Goal: Complete application form: Complete application form

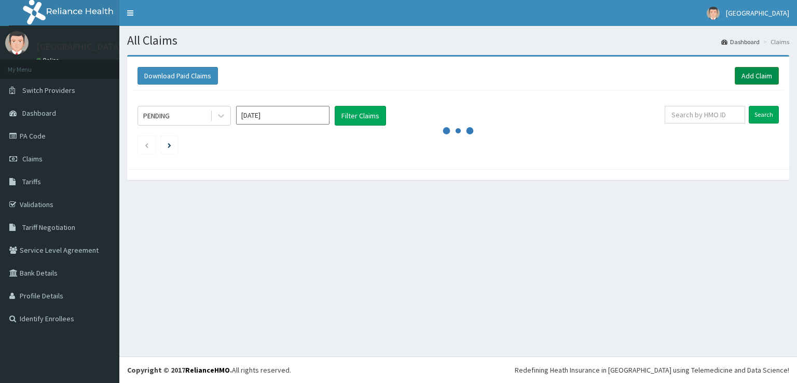
click at [768, 75] on link "Add Claim" at bounding box center [757, 76] width 44 height 18
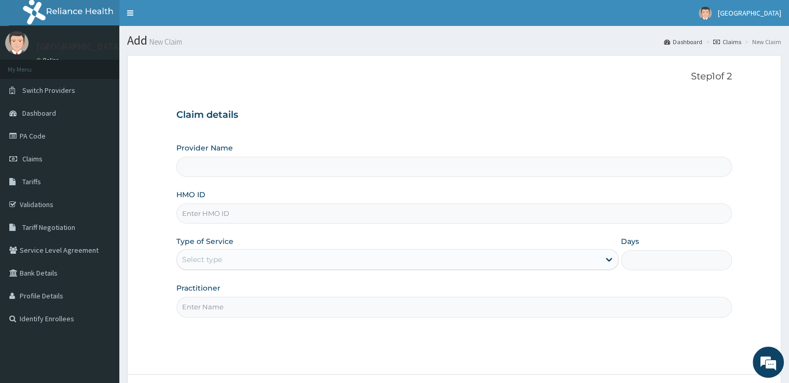
type input "Ibijola Medical center"
click at [267, 209] on input "HMO ID" at bounding box center [453, 213] width 555 height 20
type input "rbn/10183/b"
click at [309, 261] on div "Select type" at bounding box center [388, 259] width 423 height 17
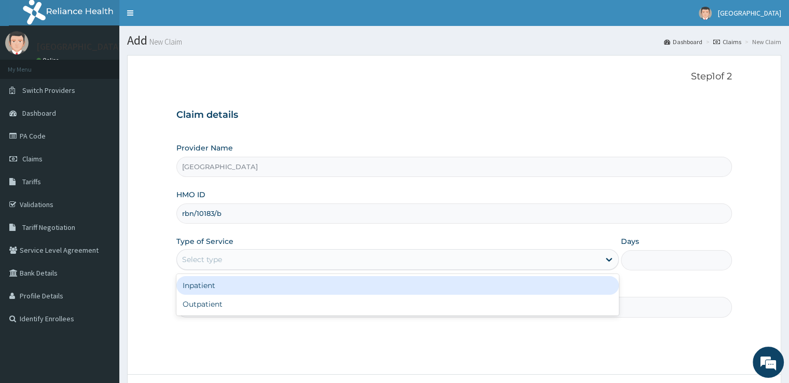
click at [307, 281] on div "Inpatient" at bounding box center [397, 285] width 442 height 19
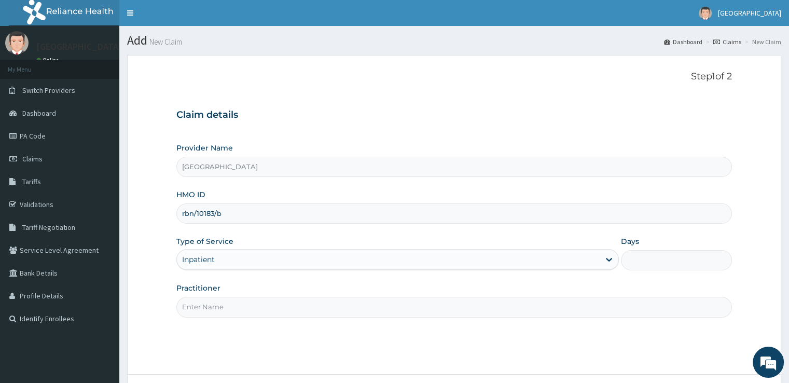
click at [672, 258] on input "Days" at bounding box center [676, 260] width 110 height 20
type input "2"
click at [353, 308] on input "Practitioner" at bounding box center [453, 307] width 555 height 20
type input "Dr emmanuel"
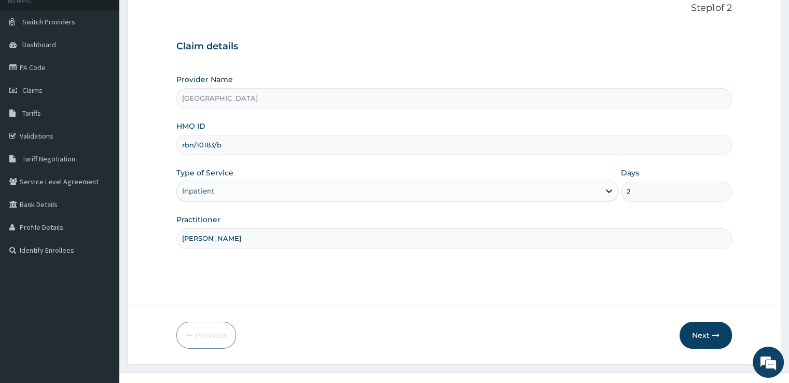
scroll to position [84, 0]
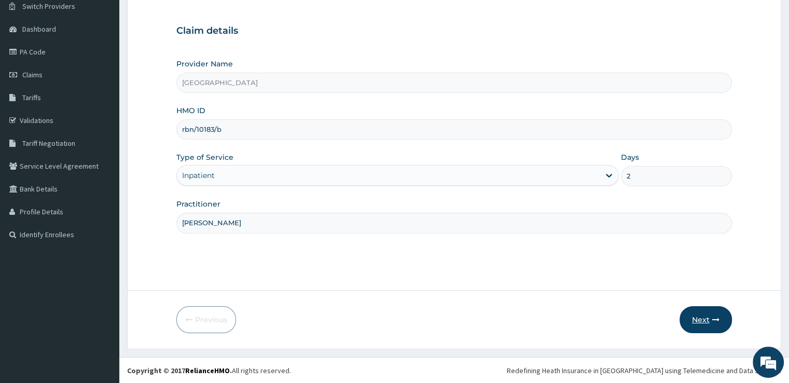
click at [713, 314] on button "Next" at bounding box center [706, 319] width 52 height 27
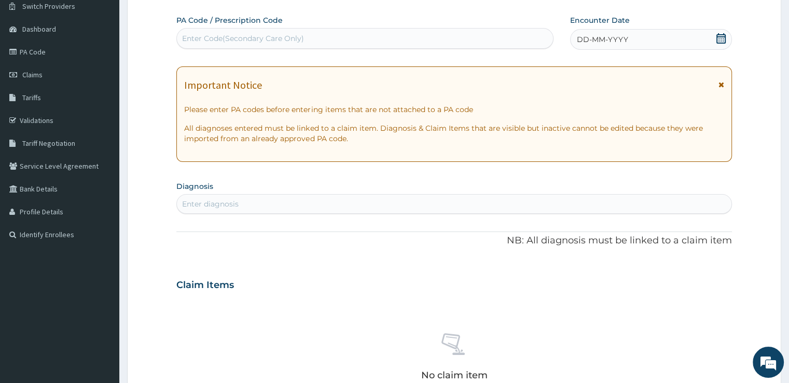
click at [360, 34] on div "Enter Code(Secondary Care Only)" at bounding box center [365, 38] width 376 height 17
paste input "PA/23C0EE"
type input "PA/23C0EE"
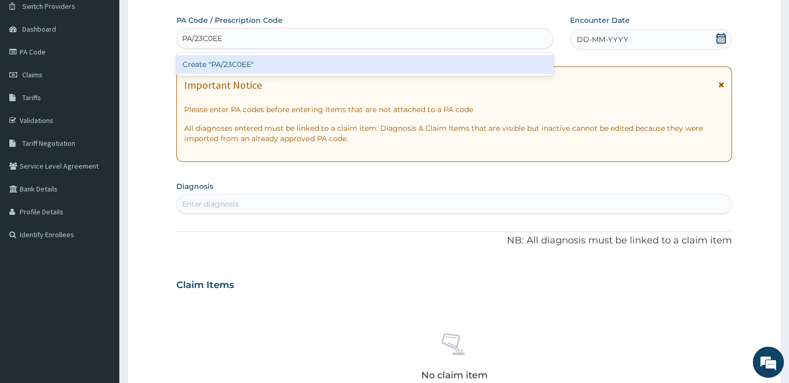
click at [341, 64] on div "Create "PA/23C0EE"" at bounding box center [364, 64] width 377 height 19
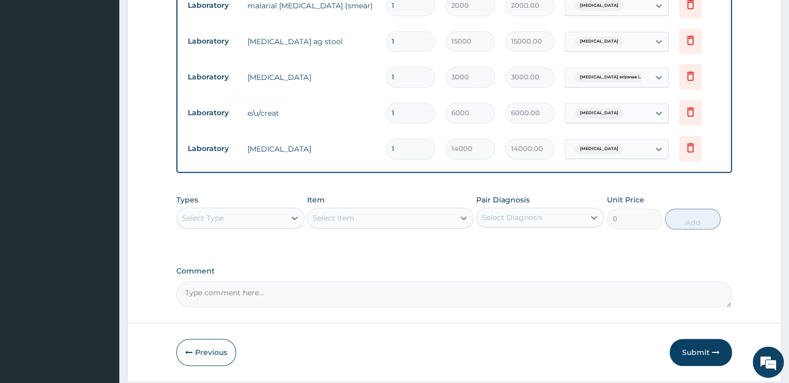
scroll to position [838, 0]
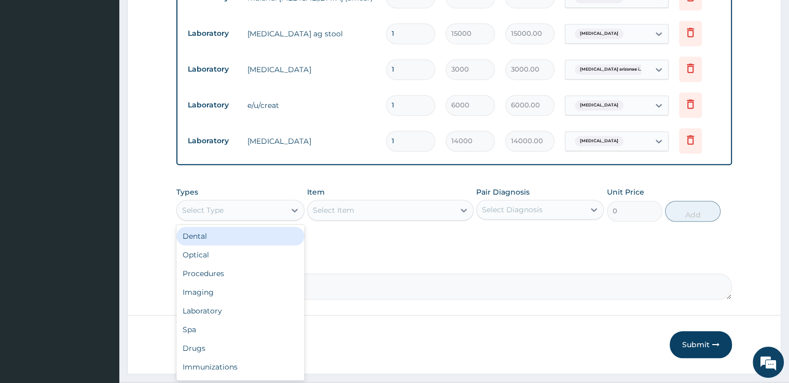
click at [248, 202] on div "Select Type" at bounding box center [231, 210] width 108 height 17
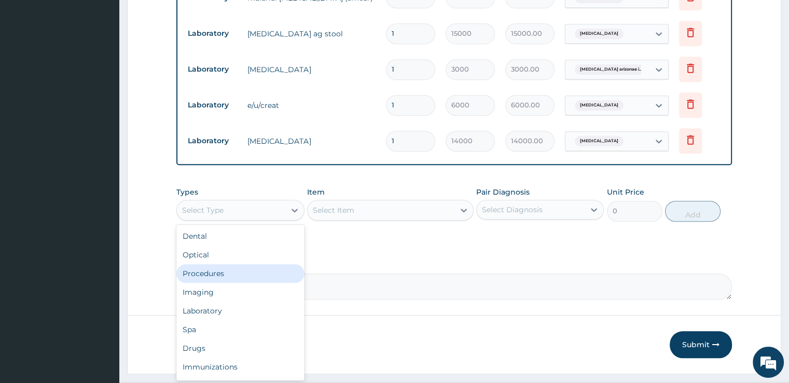
click at [253, 264] on div "Procedures" at bounding box center [240, 273] width 128 height 19
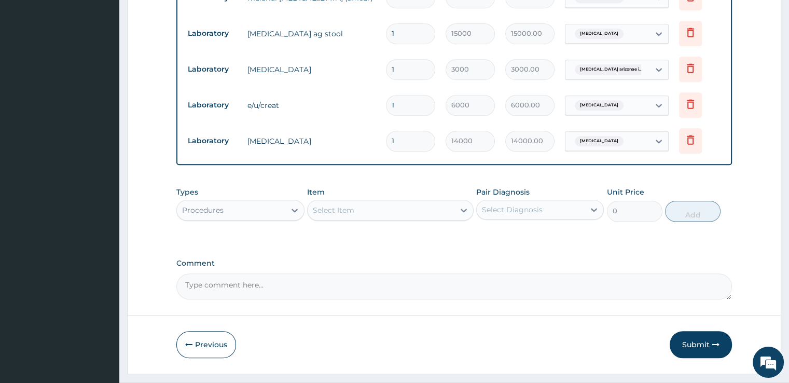
click at [364, 202] on div "Select Item" at bounding box center [381, 210] width 147 height 17
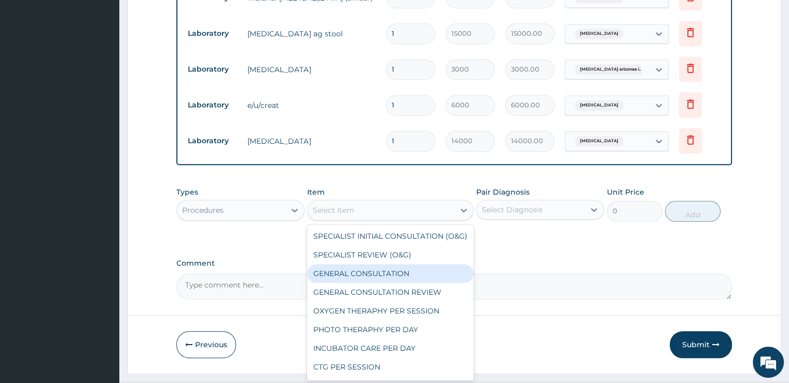
click at [379, 264] on div "GENERAL CONSULTATION" at bounding box center [390, 273] width 167 height 19
type input "3000"
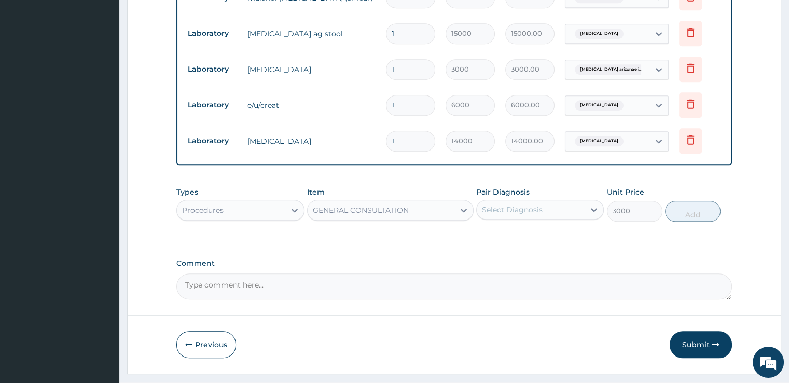
click at [545, 201] on div "Select Diagnosis" at bounding box center [531, 209] width 108 height 17
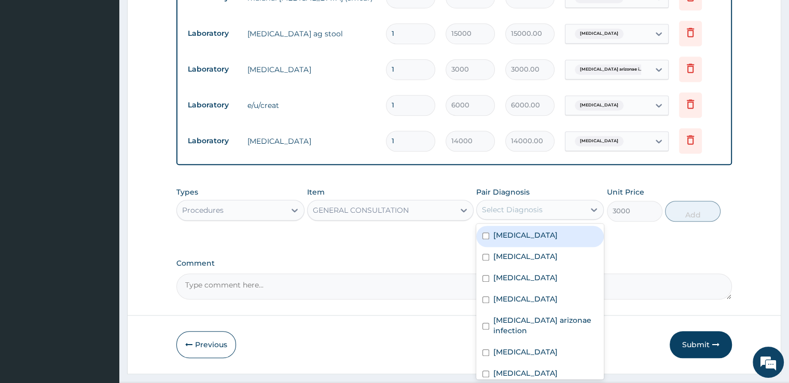
click at [494, 226] on div "Acute abdomen" at bounding box center [540, 236] width 128 height 21
checkbox input "true"
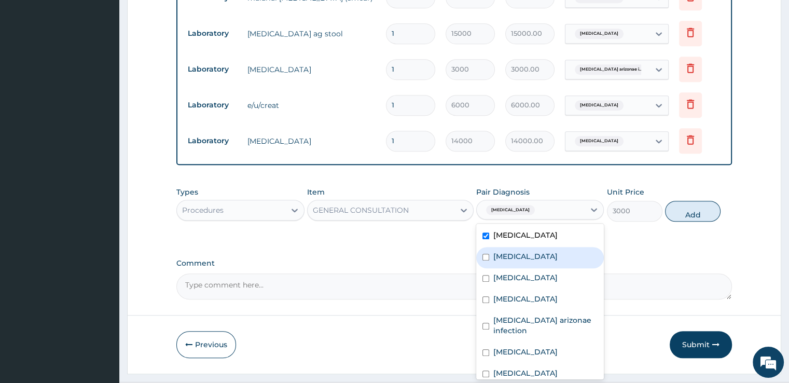
click at [497, 251] on label "Sepsis" at bounding box center [525, 256] width 64 height 10
checkbox input "true"
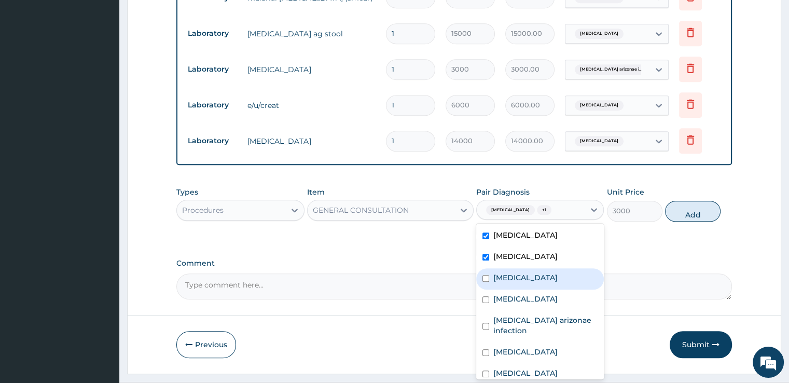
click at [498, 272] on label "Gastroenteritis" at bounding box center [525, 277] width 64 height 10
checkbox input "true"
click at [497, 294] on label "Chronic kidney disease" at bounding box center [525, 299] width 64 height 10
checkbox input "true"
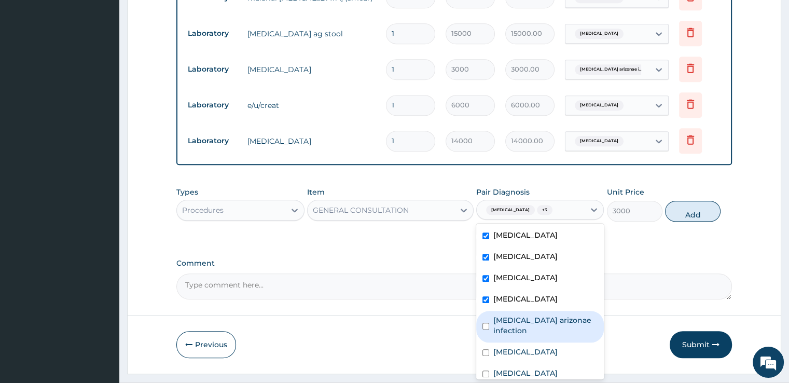
click at [505, 315] on label "Salmonella enterica arizonae infection" at bounding box center [545, 325] width 104 height 21
checkbox input "true"
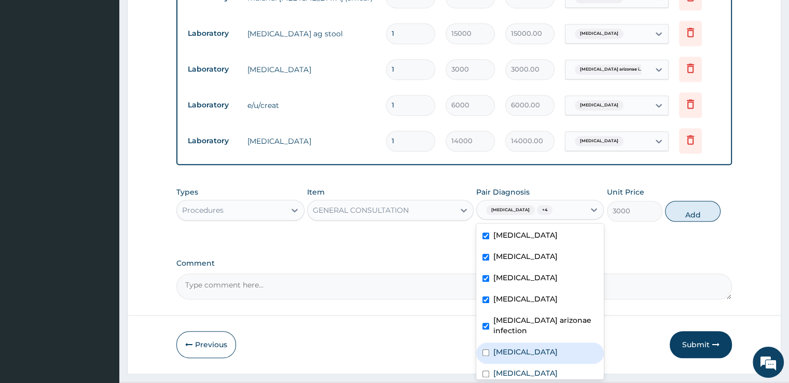
click at [502, 347] on label "Malaria" at bounding box center [525, 352] width 64 height 10
checkbox input "true"
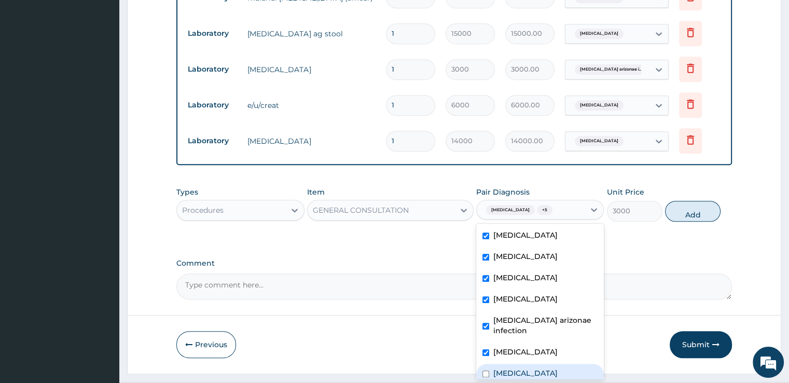
click at [504, 368] on label "Peptic ulcer" at bounding box center [525, 373] width 64 height 10
checkbox input "true"
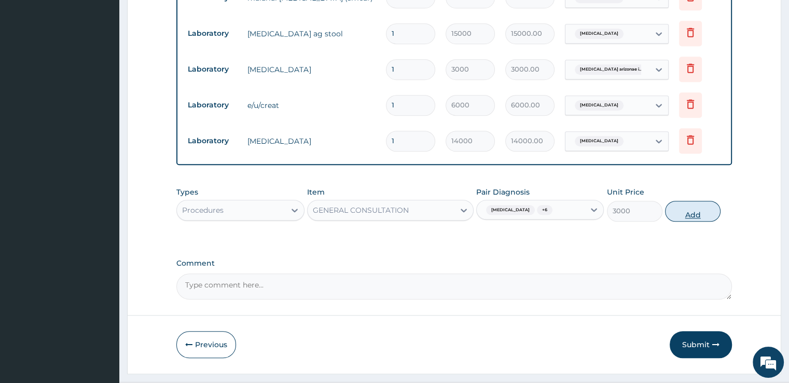
click at [695, 201] on button "Add" at bounding box center [693, 211] width 56 height 21
type input "0"
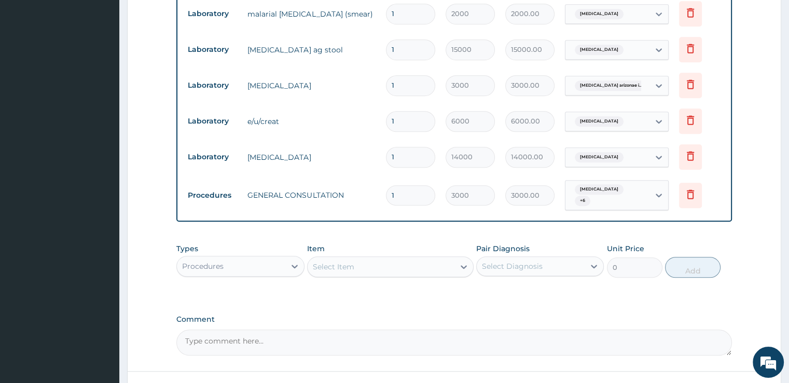
scroll to position [874, 0]
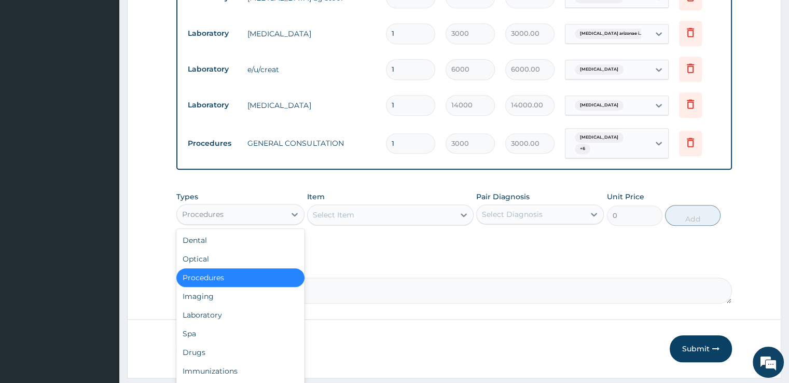
click at [233, 206] on div "Procedures" at bounding box center [231, 214] width 108 height 17
click at [259, 343] on div "Drugs" at bounding box center [240, 352] width 128 height 19
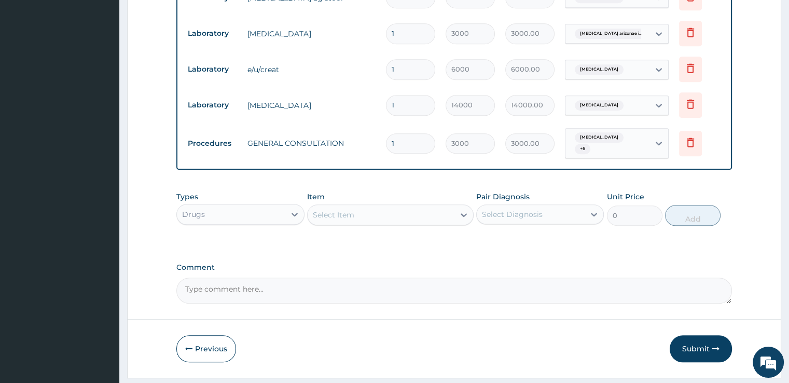
click at [384, 206] on div "Select Item" at bounding box center [381, 214] width 147 height 17
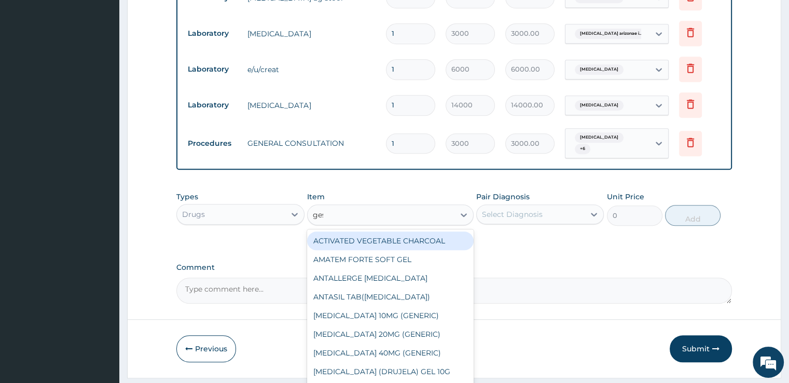
type input "gest"
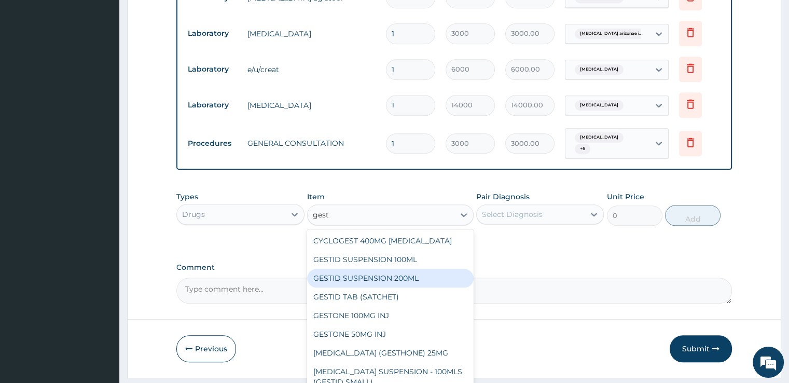
click at [409, 269] on div "GESTID SUSPENSION 200ML" at bounding box center [390, 278] width 167 height 19
type input "1500"
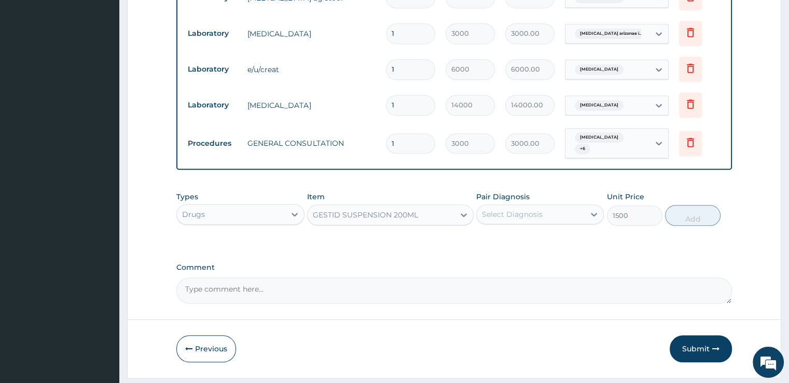
click at [528, 209] on div "Select Diagnosis" at bounding box center [512, 214] width 61 height 10
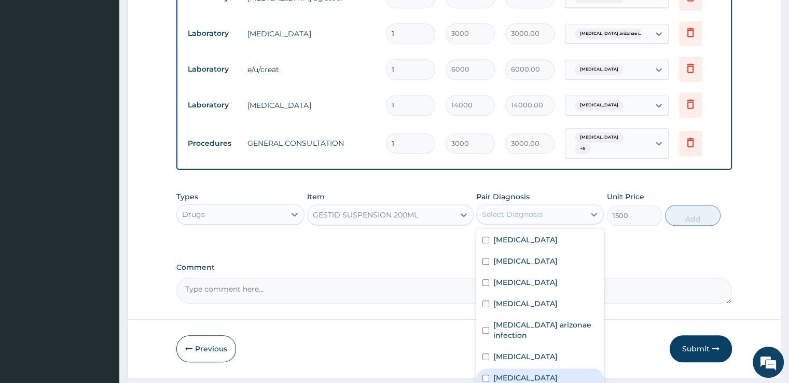
click at [512, 368] on div "Peptic ulcer" at bounding box center [540, 378] width 128 height 21
checkbox input "true"
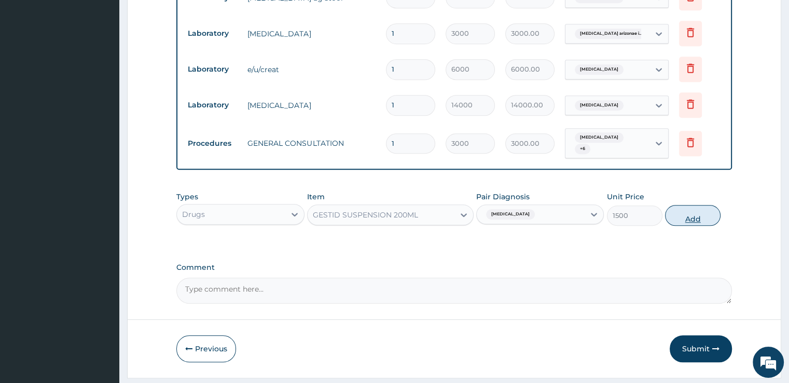
click at [688, 205] on button "Add" at bounding box center [693, 215] width 56 height 21
type input "0"
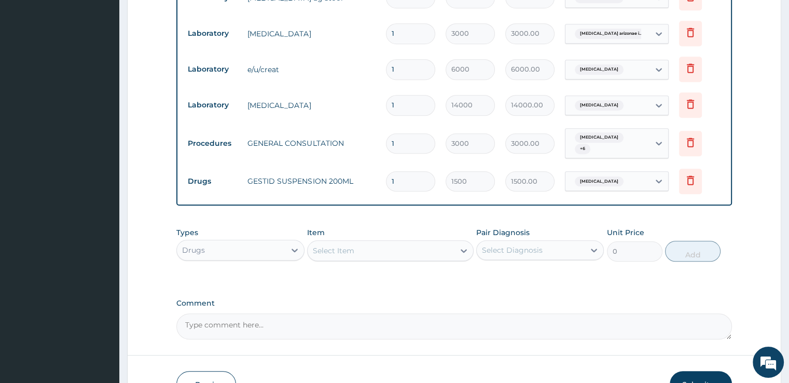
scroll to position [909, 0]
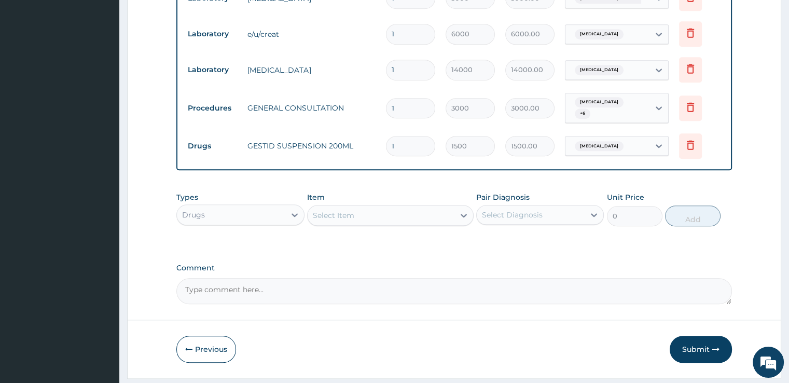
click at [382, 207] on div "Select Item" at bounding box center [381, 215] width 147 height 17
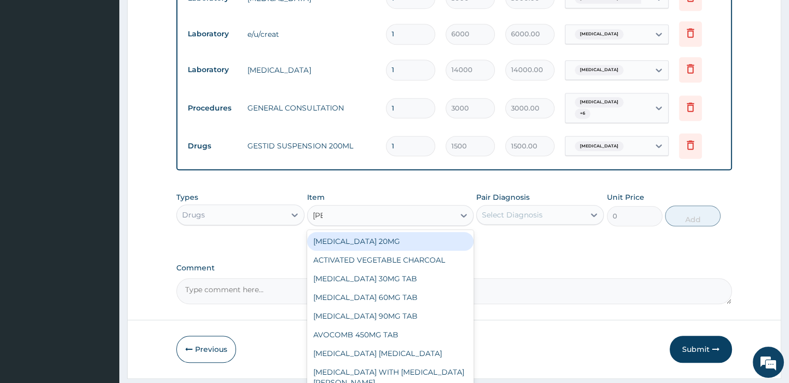
type input "coart"
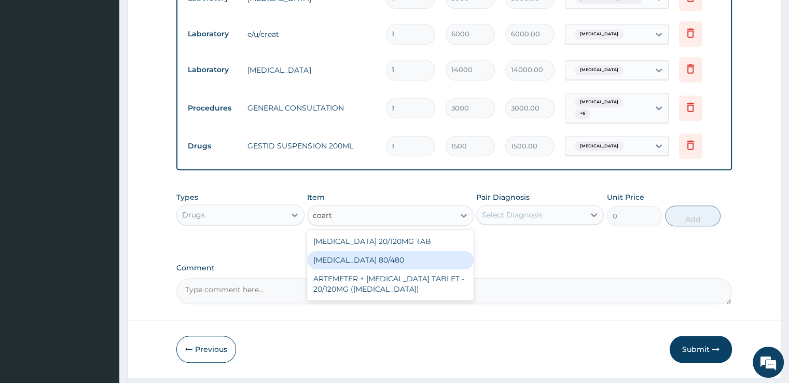
click at [387, 251] on div "COARTEM 80/480" at bounding box center [390, 260] width 167 height 19
type input "300"
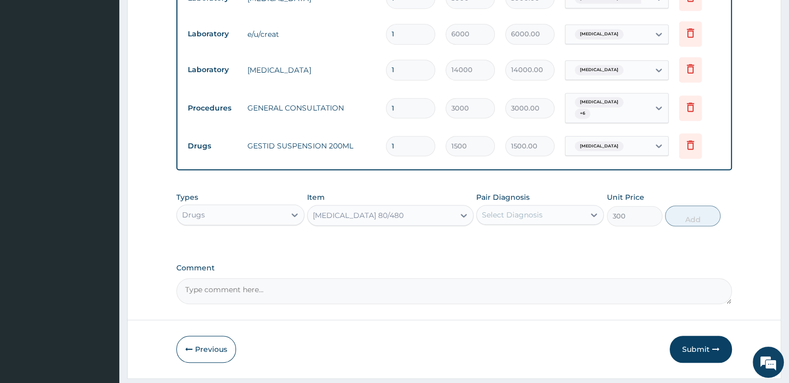
click at [552, 206] on div "Select Diagnosis" at bounding box center [531, 214] width 108 height 17
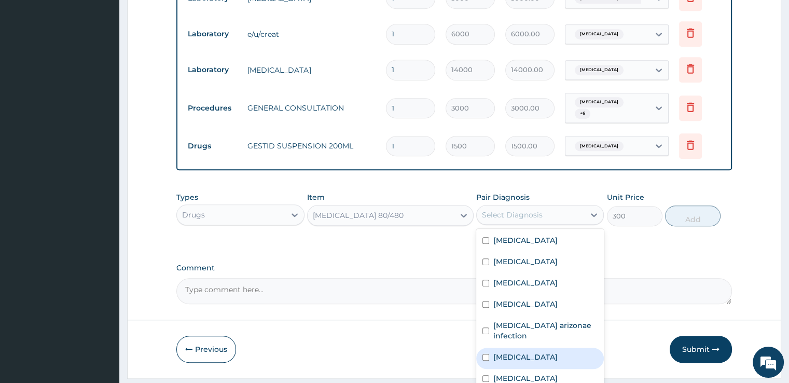
click at [523, 348] on div "Malaria" at bounding box center [540, 358] width 128 height 21
checkbox input "true"
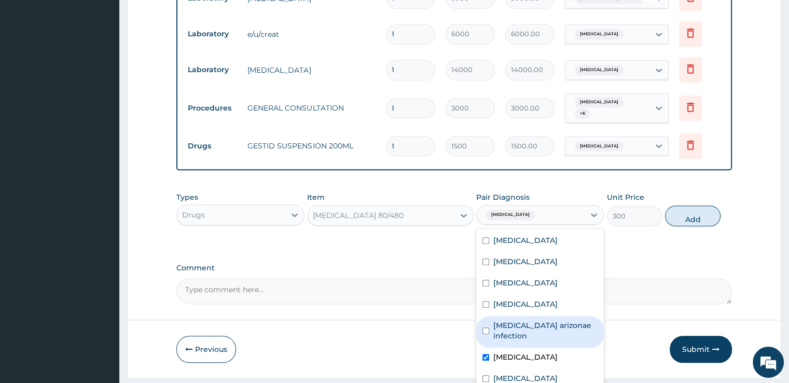
click at [523, 320] on label "Salmonella enterica arizonae infection" at bounding box center [545, 330] width 104 height 21
checkbox input "true"
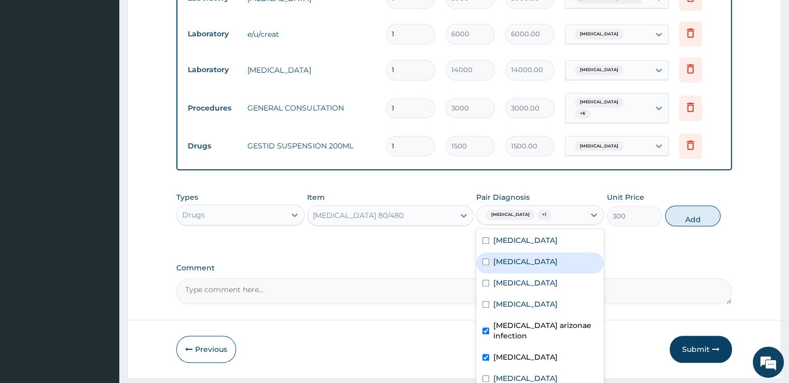
click at [503, 256] on label "Sepsis" at bounding box center [525, 261] width 64 height 10
checkbox input "true"
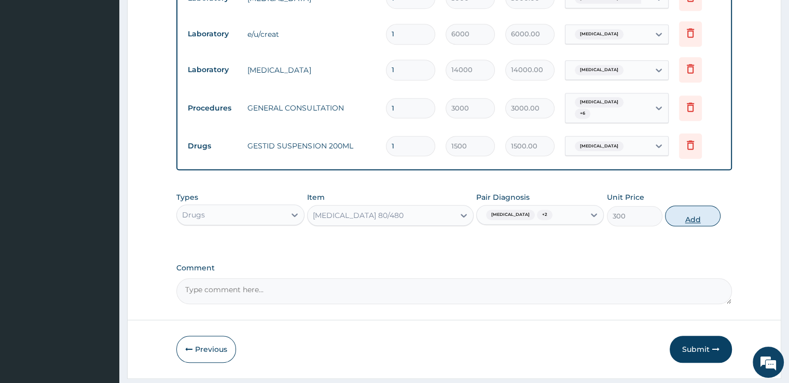
click at [675, 205] on button "Add" at bounding box center [693, 215] width 56 height 21
type input "0"
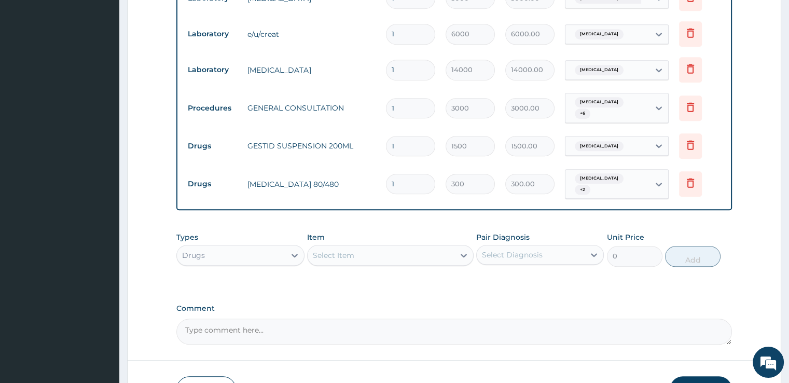
type input "0.00"
type input "6"
type input "1800.00"
type input "6"
click at [390, 247] on div "Select Item" at bounding box center [381, 255] width 147 height 17
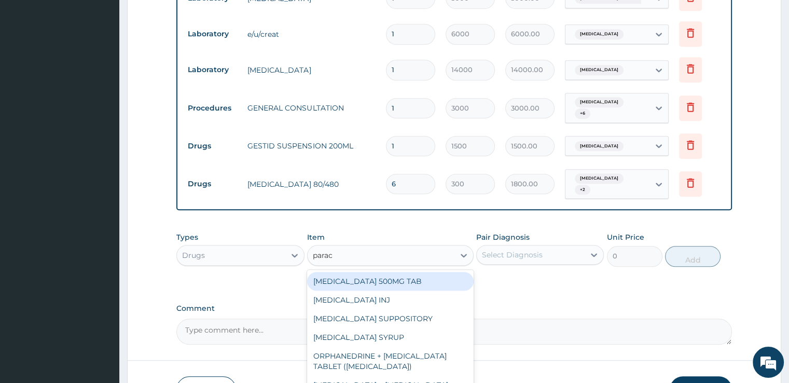
type input "parace"
click at [393, 272] on div "PARACETAMOL 500MG TAB" at bounding box center [390, 281] width 167 height 19
type input "20"
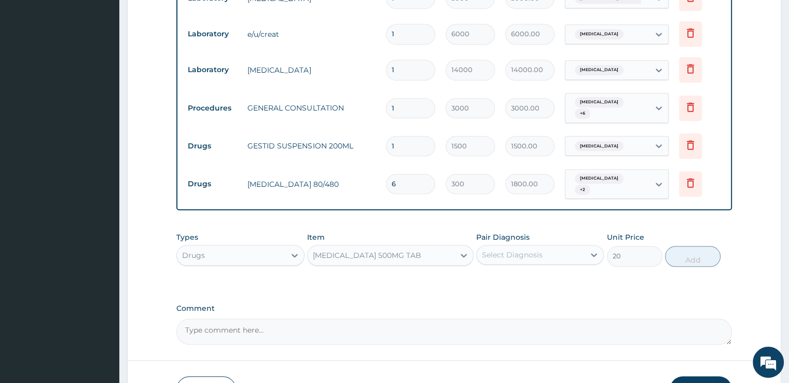
click at [523, 250] on div "Select Diagnosis" at bounding box center [512, 255] width 61 height 10
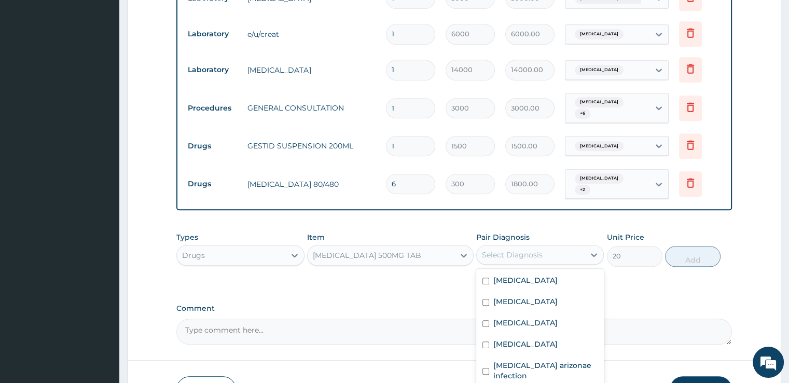
checkbox input "true"
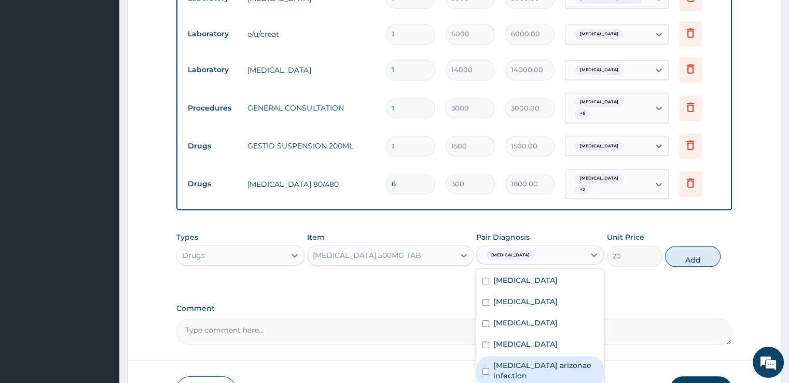
click at [525, 360] on label "Salmonella enterica arizonae infection" at bounding box center [545, 370] width 104 height 21
checkbox input "true"
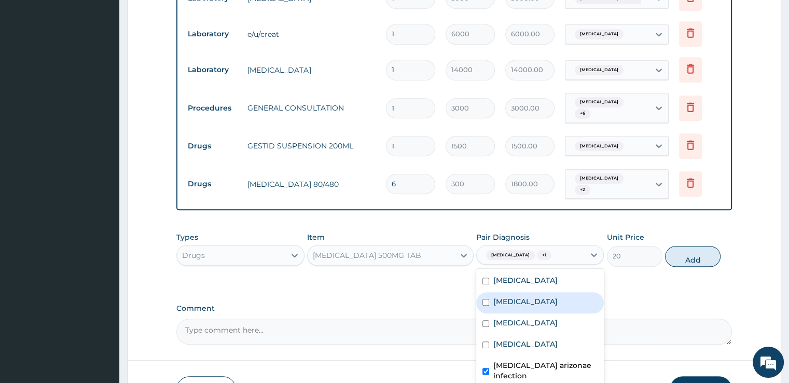
click at [495, 296] on label "Sepsis" at bounding box center [525, 301] width 64 height 10
checkbox input "true"
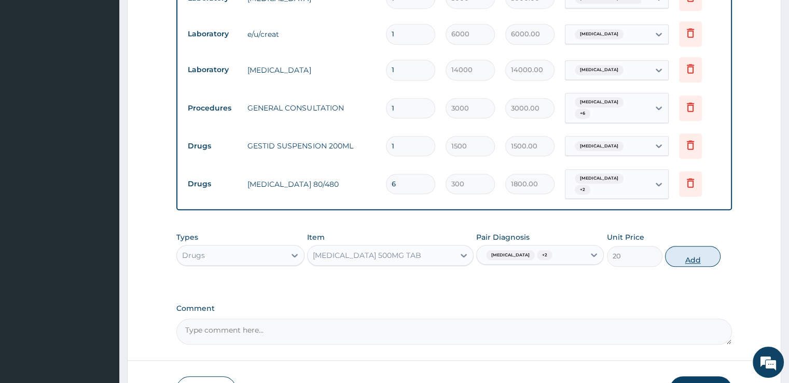
click at [702, 246] on button "Add" at bounding box center [693, 256] width 56 height 21
type input "0"
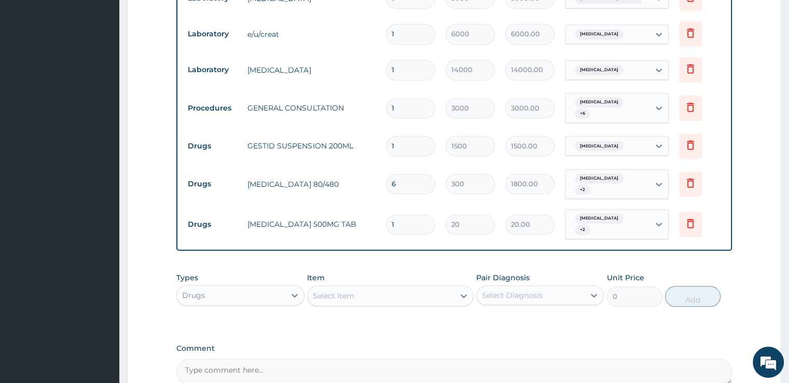
type input "18"
type input "360.00"
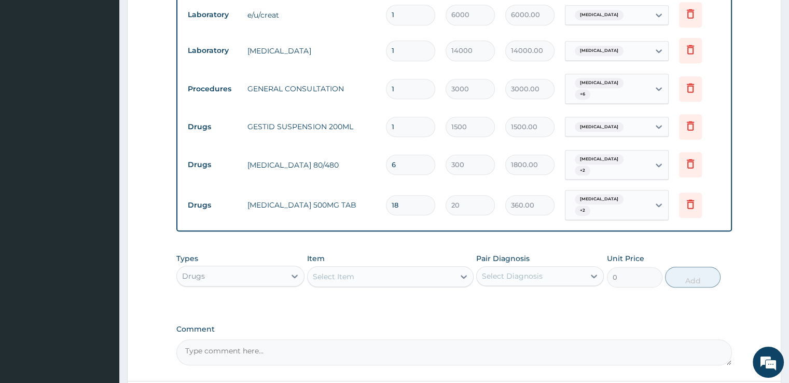
scroll to position [980, 0]
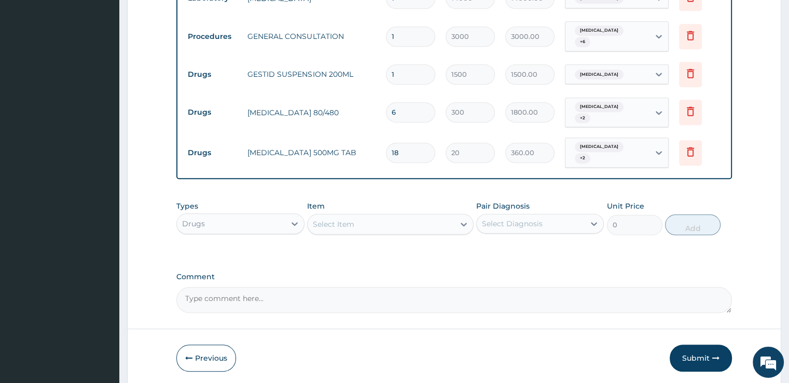
type input "18"
click at [350, 219] on div "Select Item" at bounding box center [333, 224] width 41 height 10
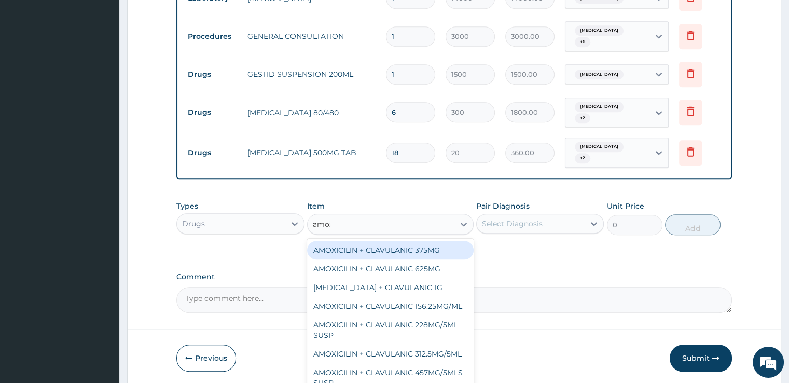
type input "amoxi"
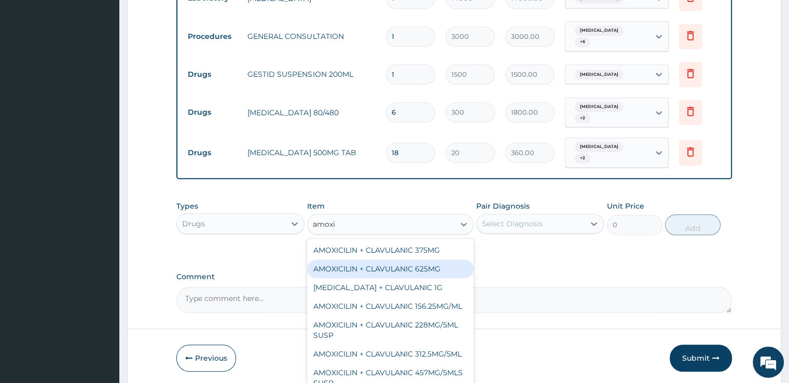
click at [378, 259] on div "AMOXICILIN + CLAVULANIC 625MG" at bounding box center [390, 268] width 167 height 19
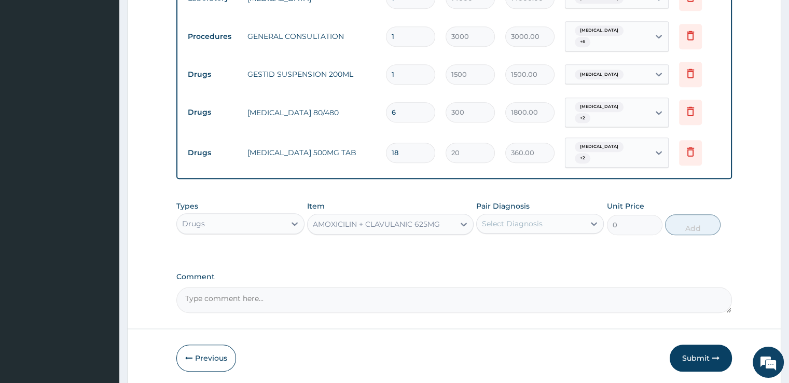
type input "300"
click at [522, 215] on div "Select Diagnosis" at bounding box center [531, 223] width 108 height 17
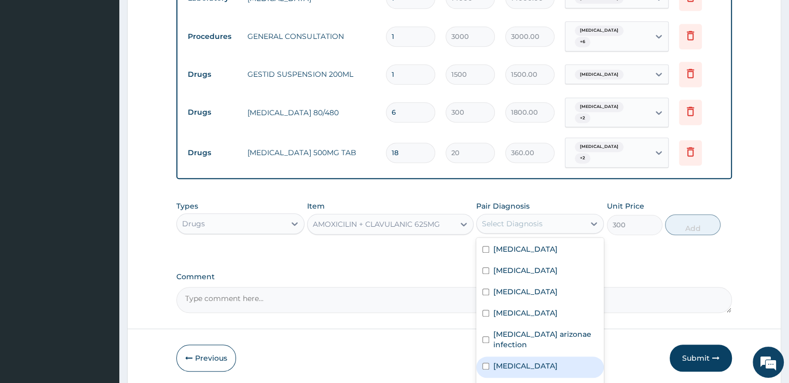
click at [530, 356] on div "Malaria" at bounding box center [540, 366] width 128 height 21
checkbox input "true"
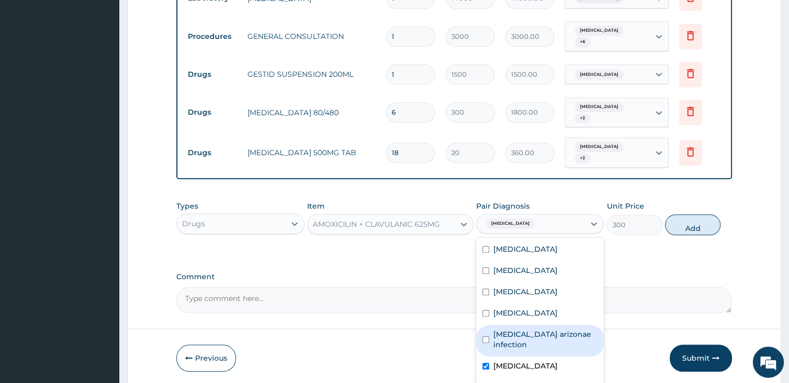
click at [529, 329] on label "Salmonella enterica arizonae infection" at bounding box center [545, 339] width 104 height 21
checkbox input "true"
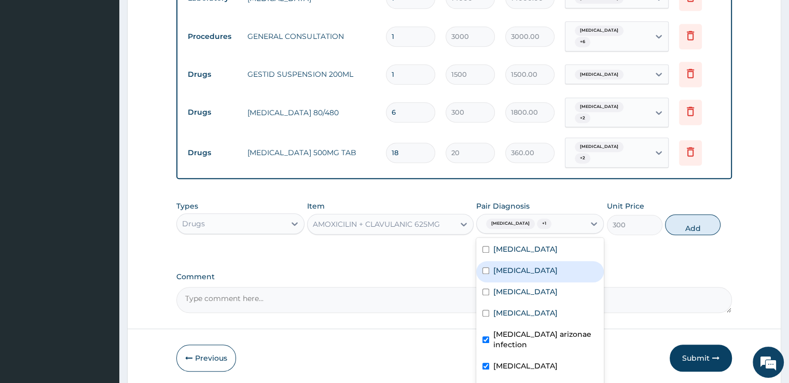
click at [510, 261] on div "Sepsis" at bounding box center [540, 271] width 128 height 21
checkbox input "true"
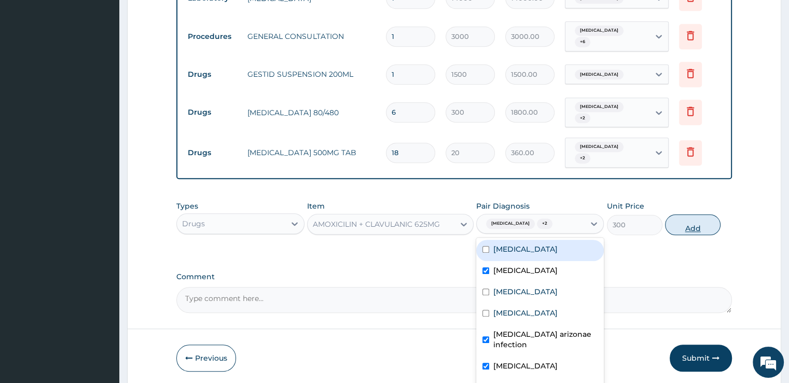
click at [688, 214] on button "Add" at bounding box center [693, 224] width 56 height 21
type input "0"
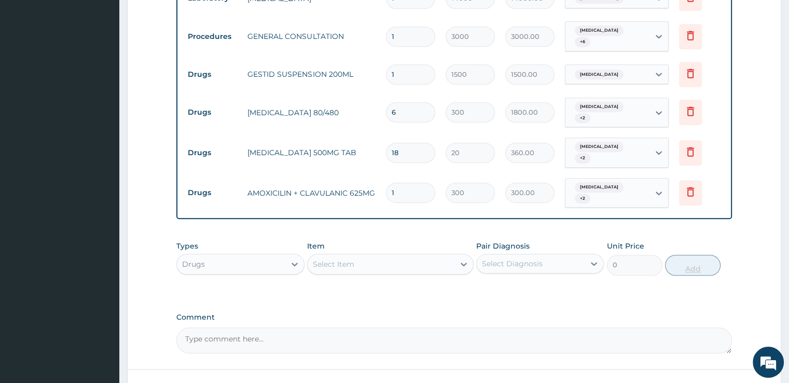
type input "10"
type input "3000.00"
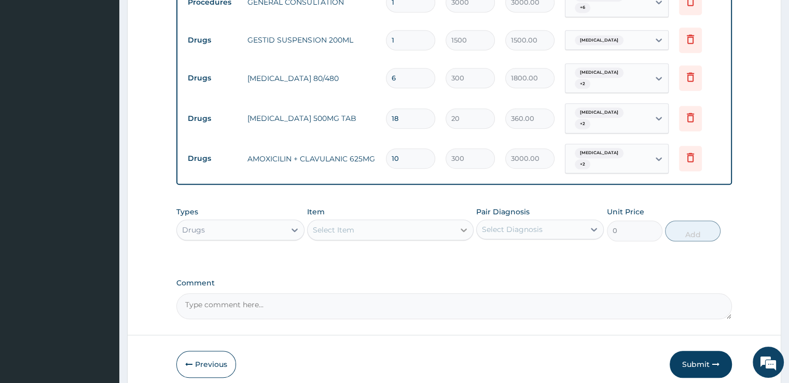
scroll to position [1016, 0]
type input "10"
click at [421, 220] on div "Select Item" at bounding box center [381, 228] width 147 height 17
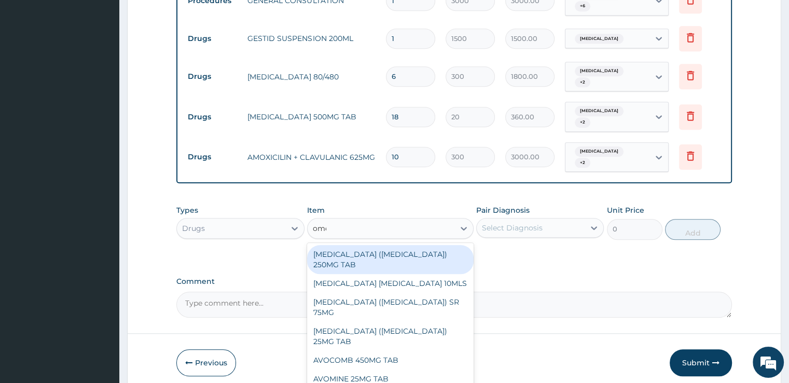
type input "omep"
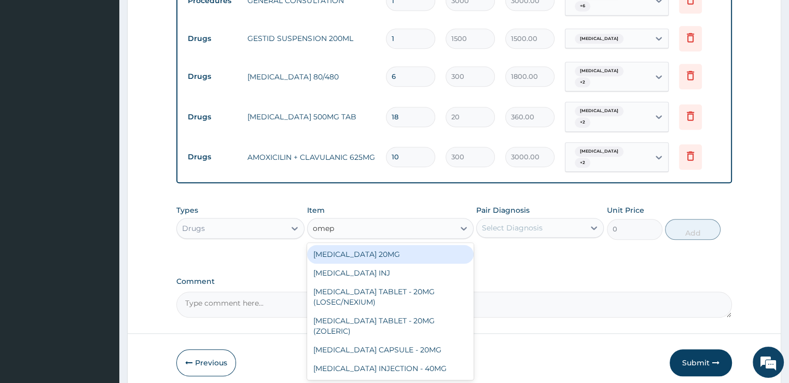
click at [422, 245] on div "OMEPRAZOLE 20MG" at bounding box center [390, 254] width 167 height 19
type input "130"
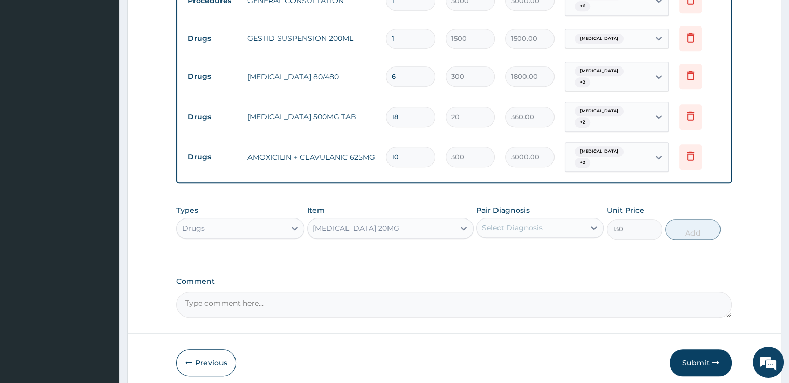
click at [535, 223] on div "Select Diagnosis" at bounding box center [512, 228] width 61 height 10
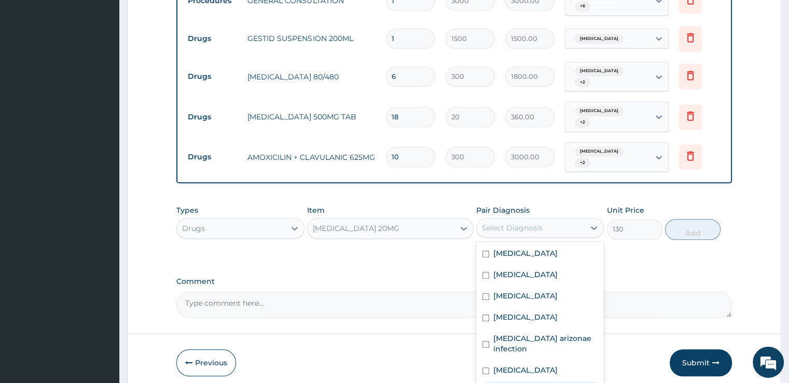
checkbox input "true"
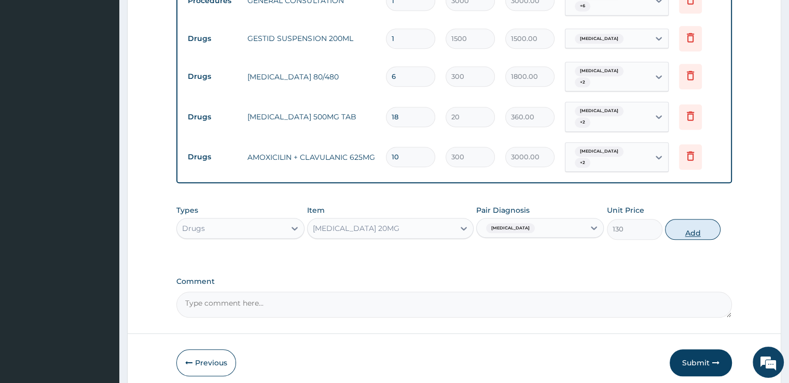
click at [692, 219] on button "Add" at bounding box center [693, 229] width 56 height 21
type input "0"
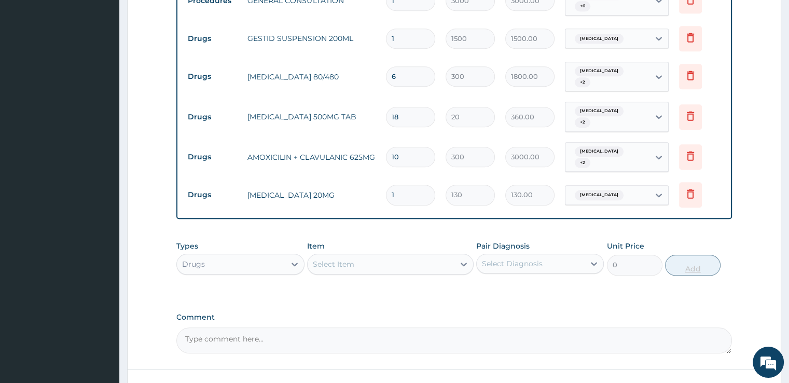
type input "14"
type input "1820.00"
type input "14"
click at [391, 256] on div "Select Item" at bounding box center [381, 264] width 147 height 17
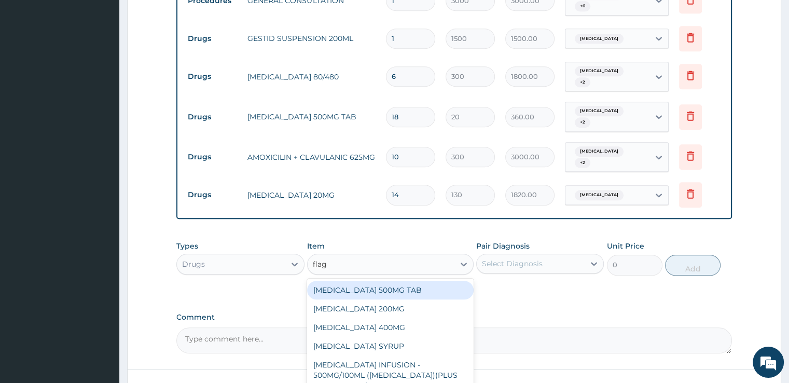
type input "flagy"
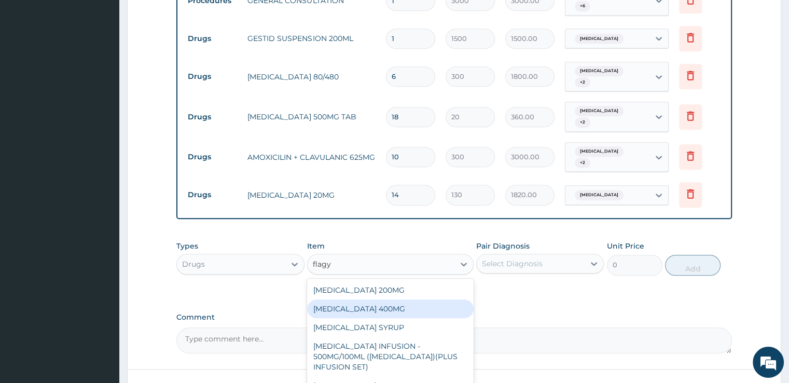
click at [407, 299] on div "FLAGYL 400MG" at bounding box center [390, 308] width 167 height 19
type input "35"
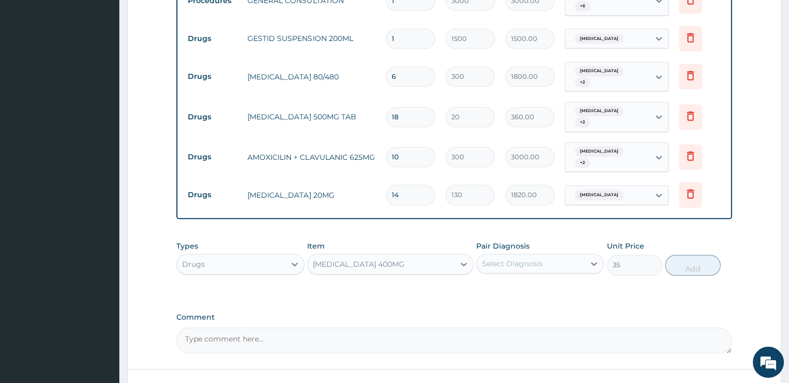
click at [557, 255] on div "Select Diagnosis" at bounding box center [531, 263] width 108 height 17
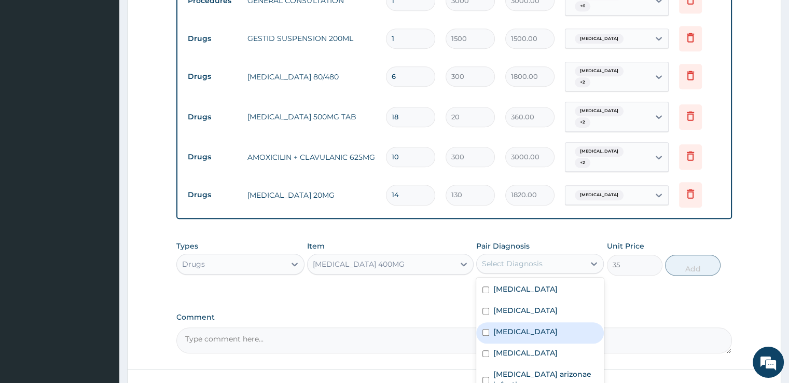
click at [540, 326] on label "Gastroenteritis" at bounding box center [525, 331] width 64 height 10
checkbox input "true"
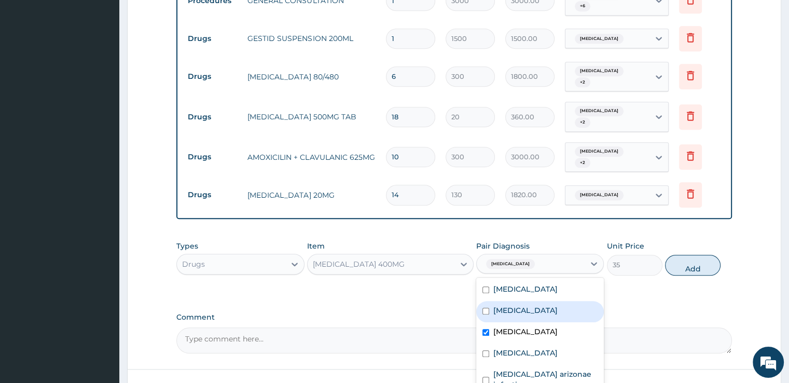
click at [535, 301] on div "Sepsis" at bounding box center [540, 311] width 128 height 21
checkbox input "true"
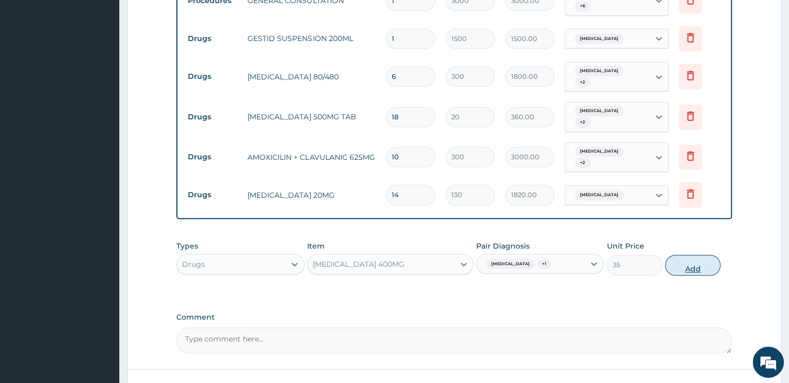
click at [681, 255] on button "Add" at bounding box center [693, 265] width 56 height 21
type input "0"
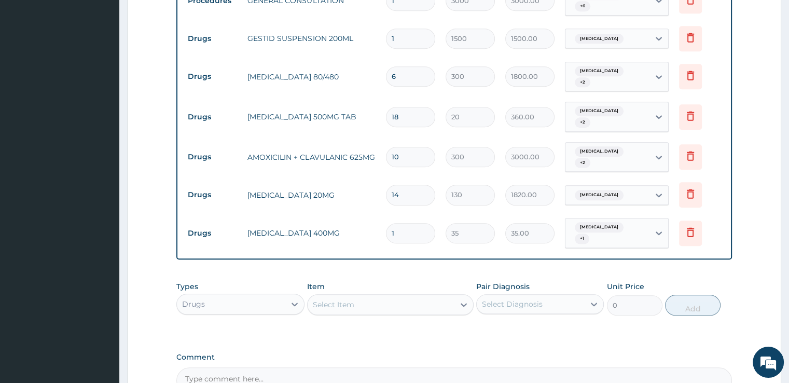
type input "15"
type input "525.00"
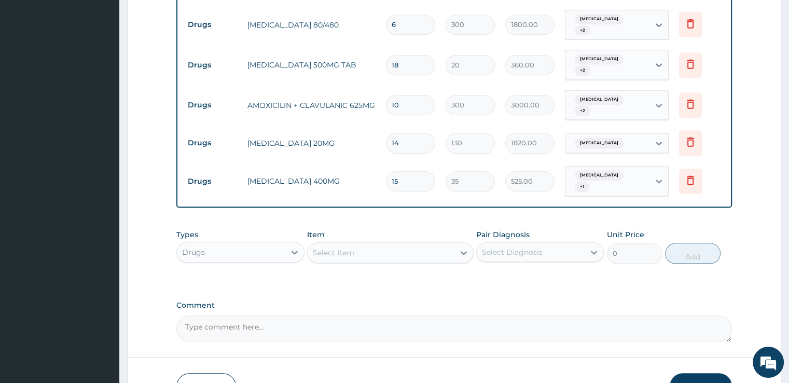
scroll to position [1087, 0]
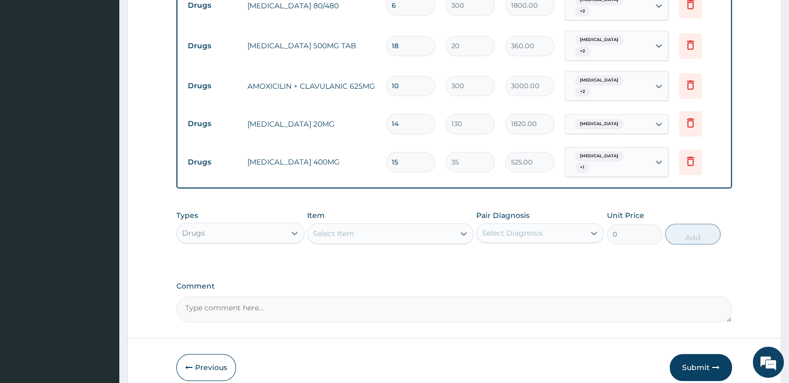
type input "15"
click at [377, 225] on div "Select Item" at bounding box center [381, 233] width 147 height 17
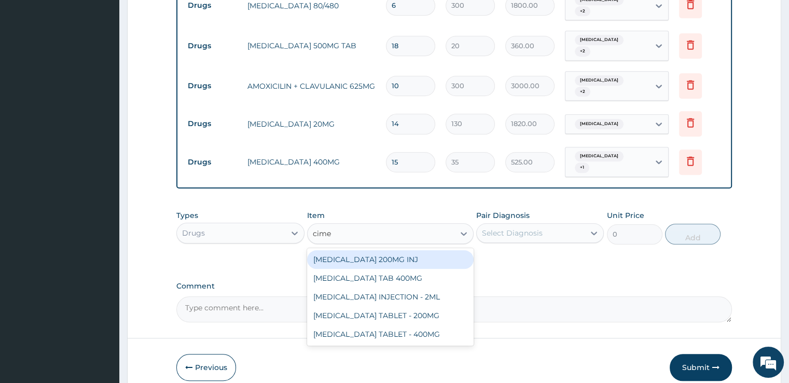
type input "cimet"
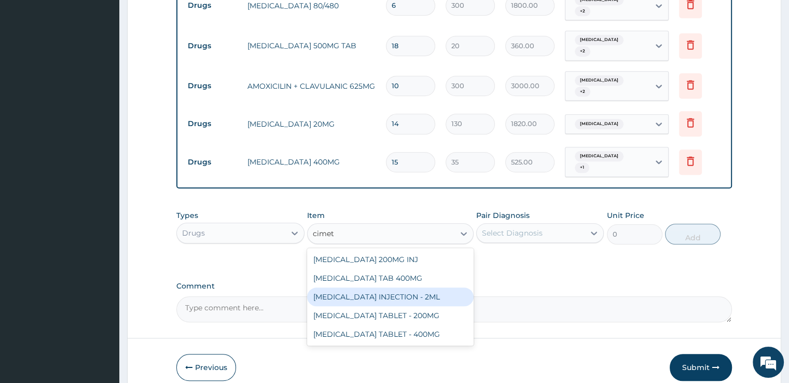
click at [403, 287] on div "CIMETIDINE INJECTION - 2ML" at bounding box center [390, 296] width 167 height 19
type input "672"
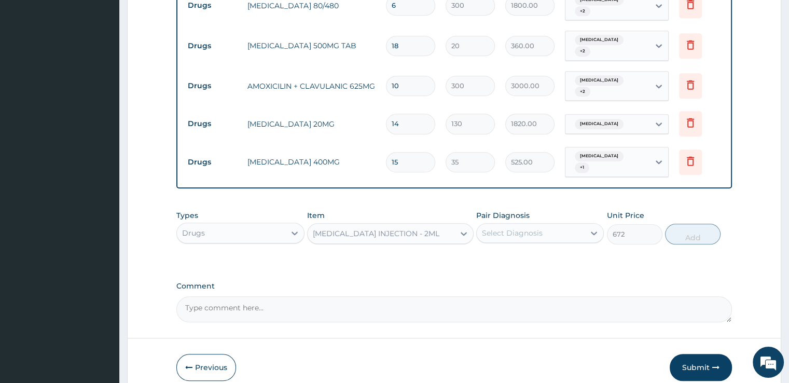
click at [534, 228] on div "Select Diagnosis" at bounding box center [512, 233] width 61 height 10
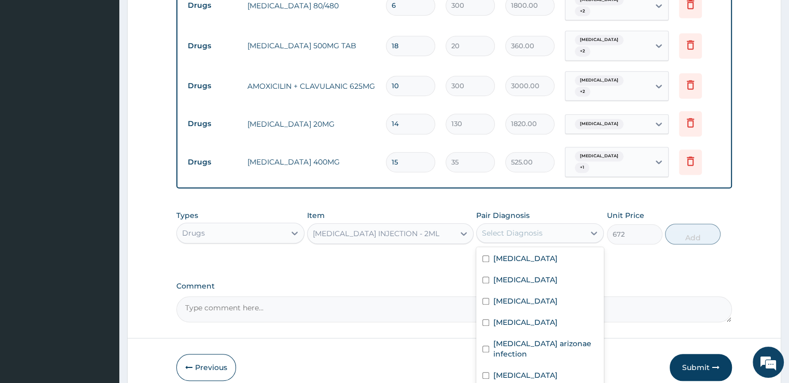
checkbox input "true"
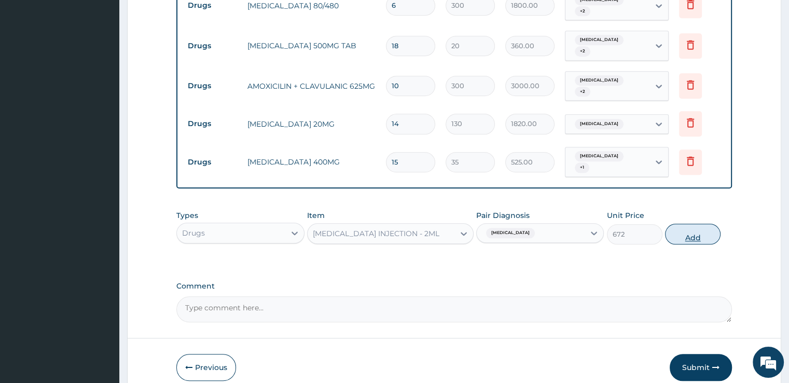
click at [691, 224] on button "Add" at bounding box center [693, 234] width 56 height 21
type input "0"
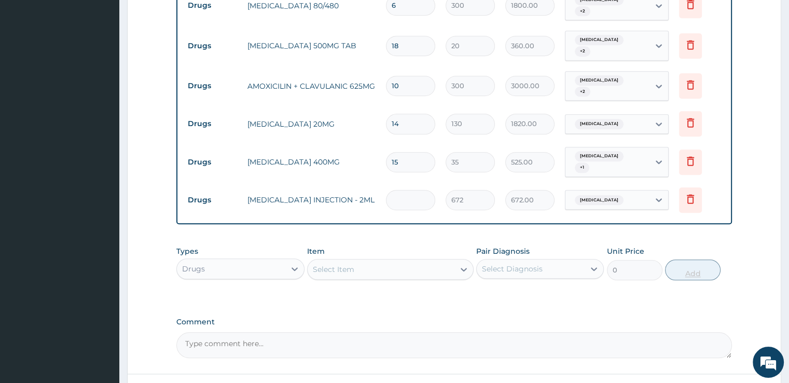
type input "0.00"
type input "4"
type input "2688.00"
type input "4"
